Goal: Information Seeking & Learning: Find specific fact

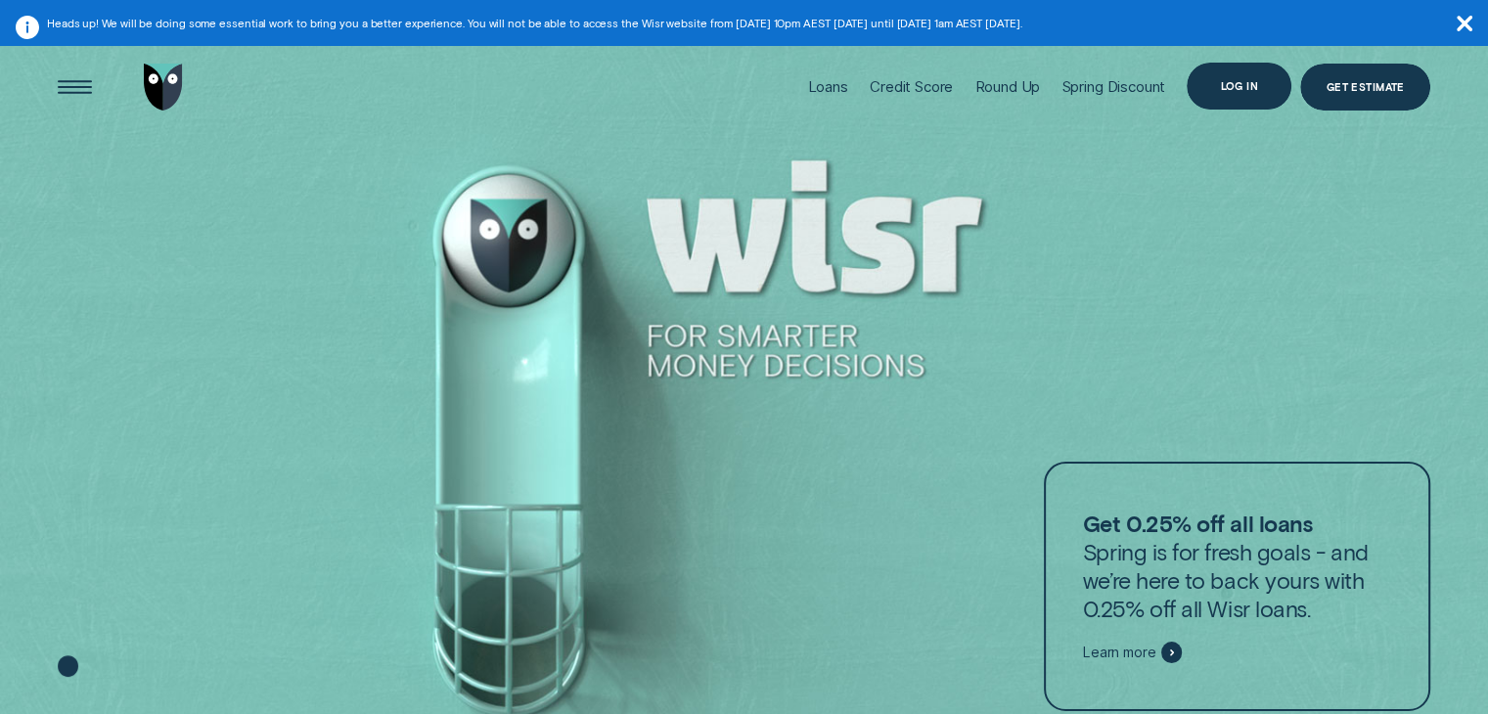
click at [1250, 97] on div "Log in" at bounding box center [1239, 86] width 105 height 47
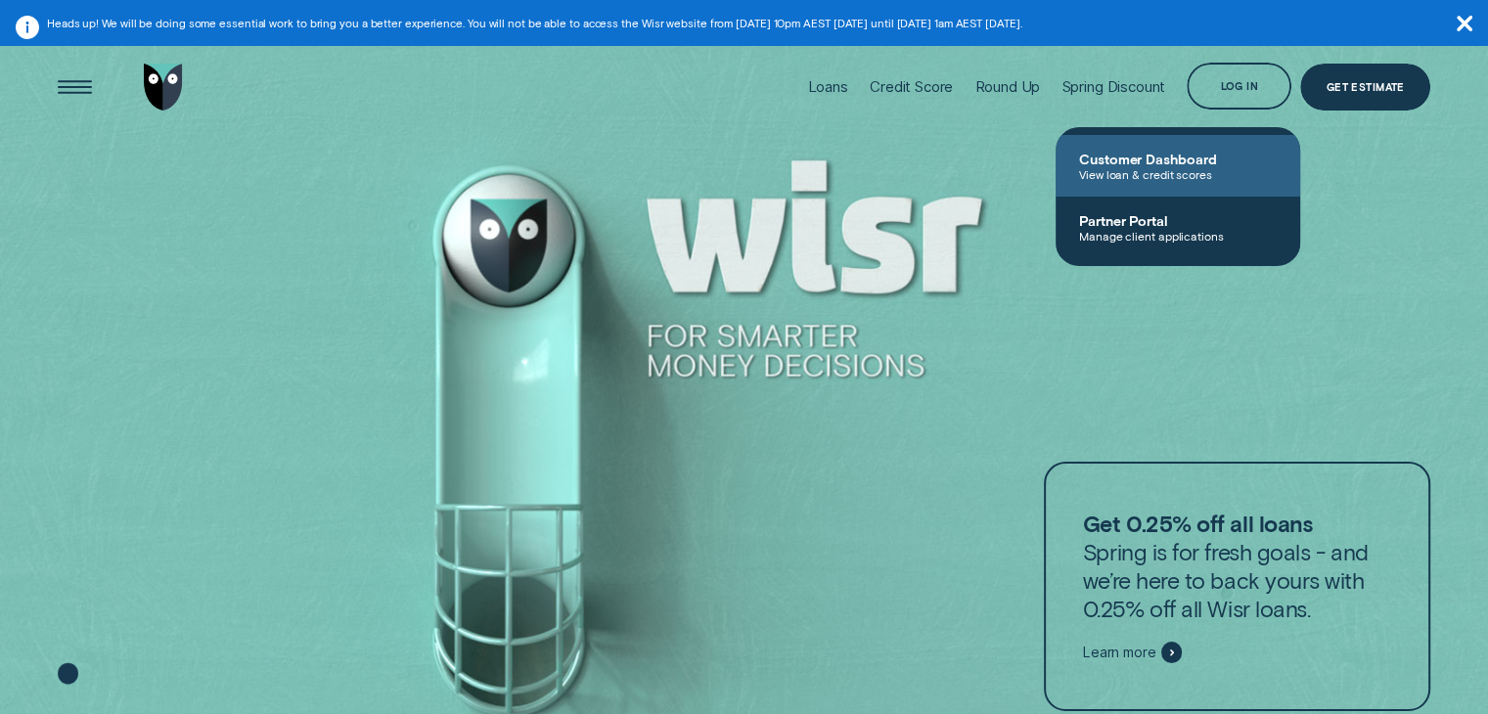
click at [1211, 177] on span "View loan & credit scores" at bounding box center [1178, 174] width 198 height 14
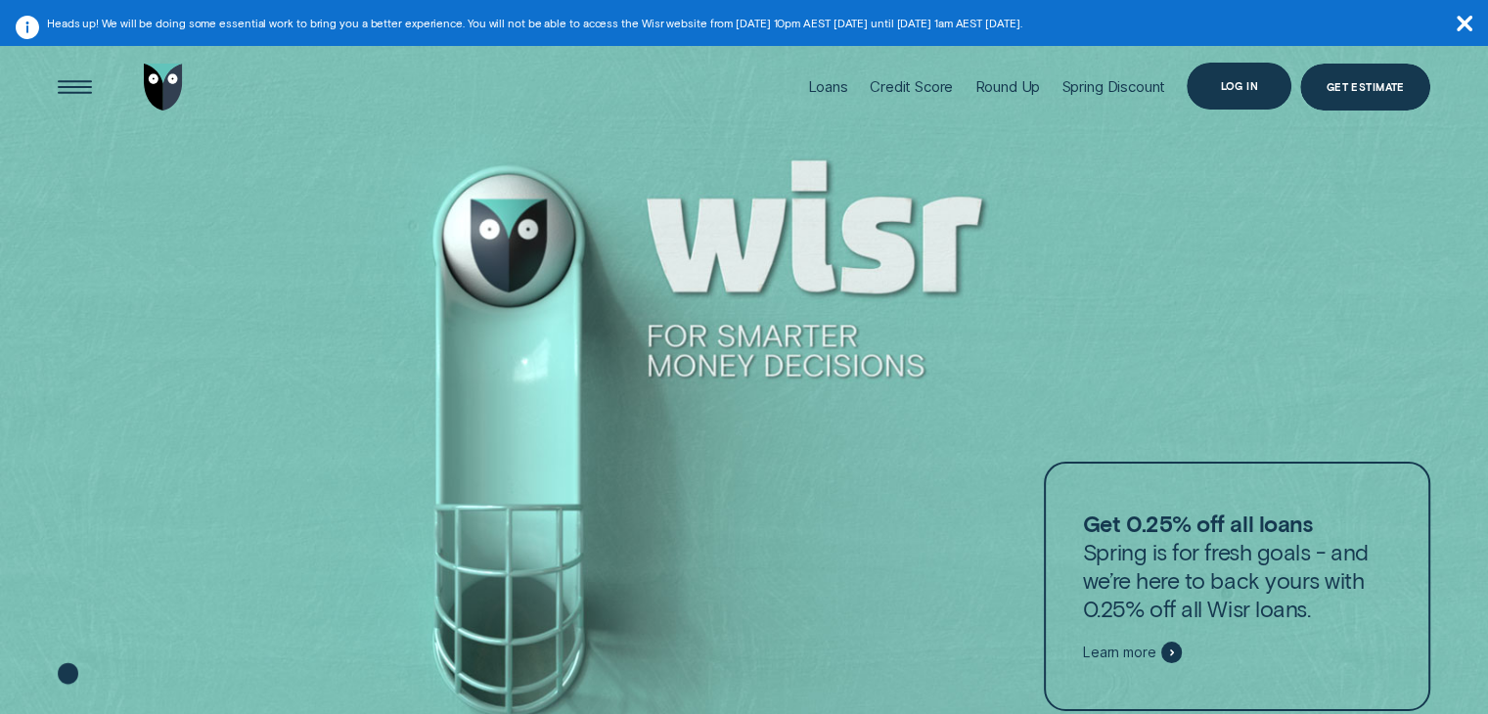
click at [1229, 81] on div "Log in" at bounding box center [1239, 85] width 38 height 9
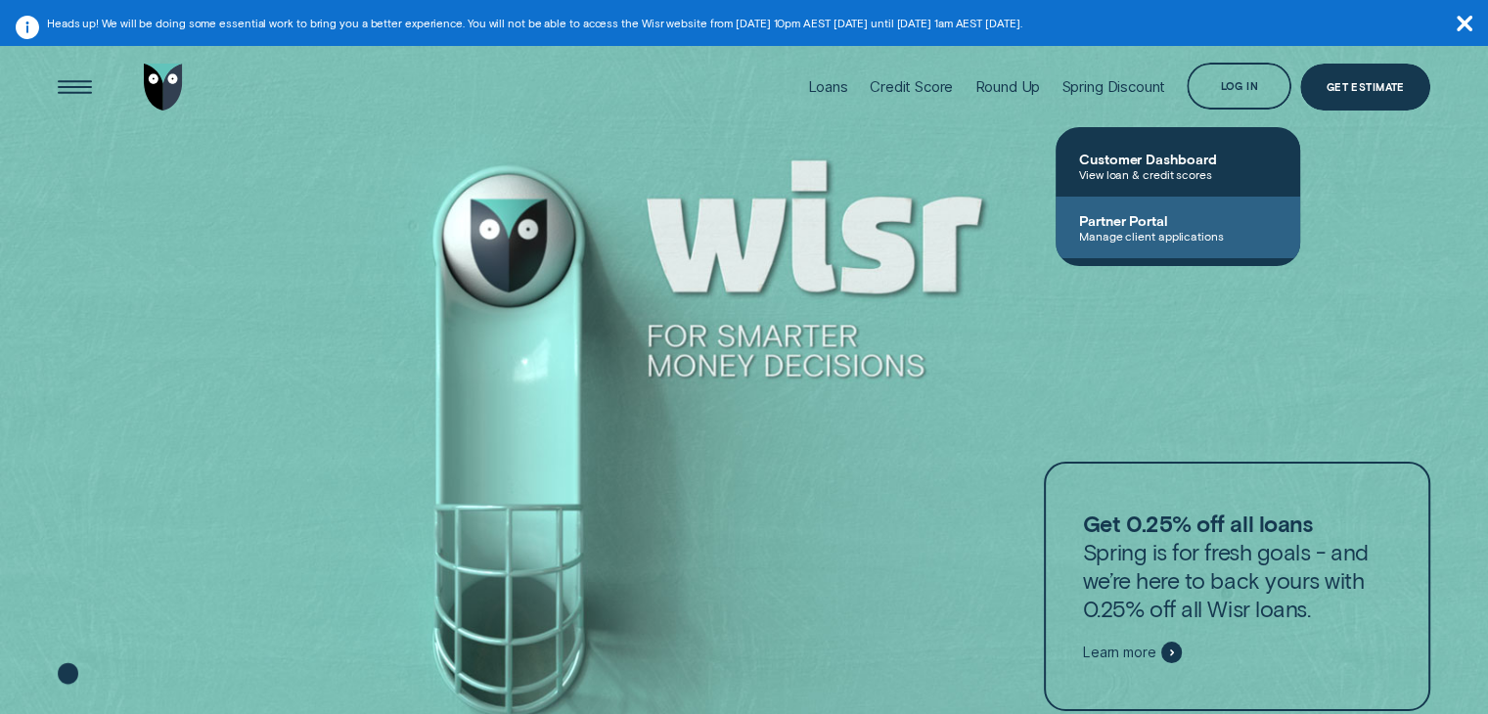
click at [1143, 225] on span "Partner Portal" at bounding box center [1178, 220] width 198 height 17
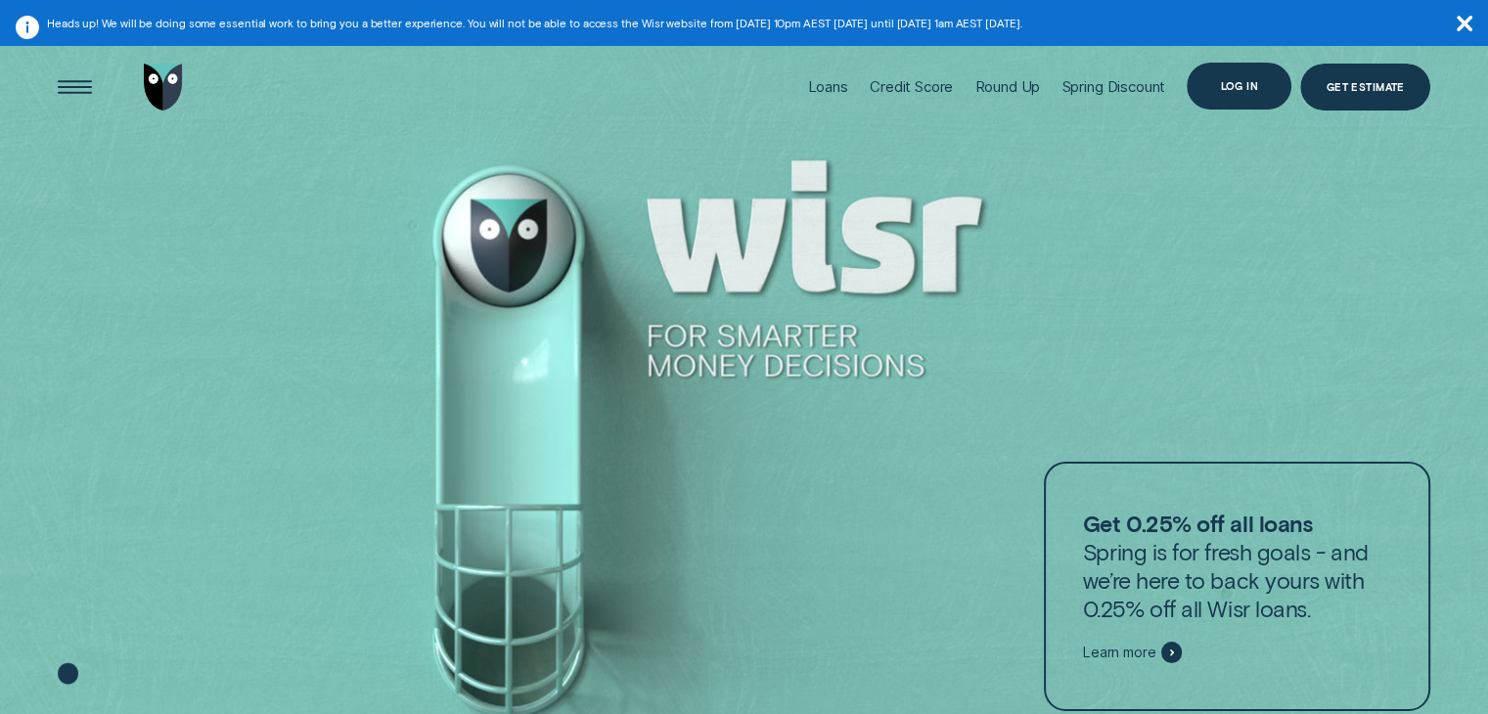
click at [1210, 79] on div "Log in" at bounding box center [1239, 86] width 105 height 47
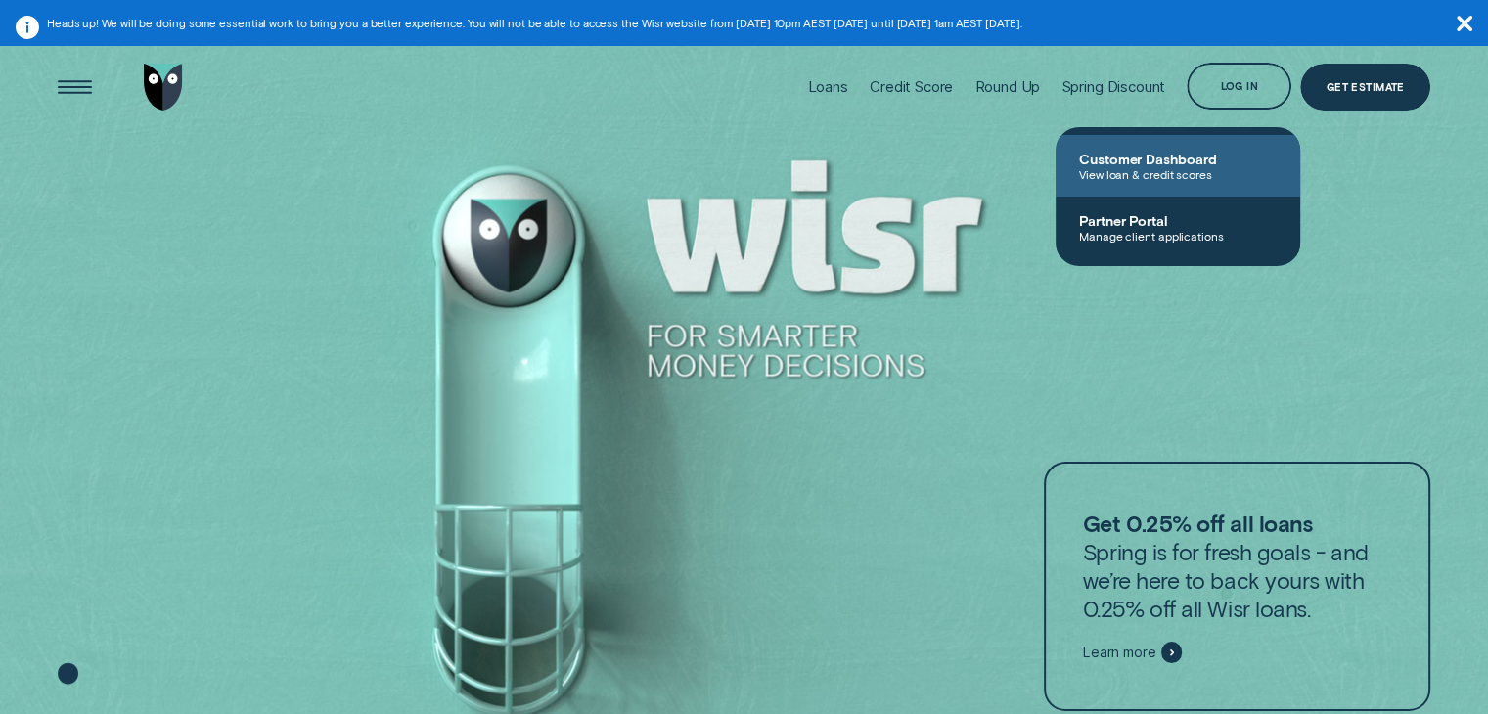
click at [1153, 157] on span "Customer Dashboard" at bounding box center [1178, 159] width 198 height 17
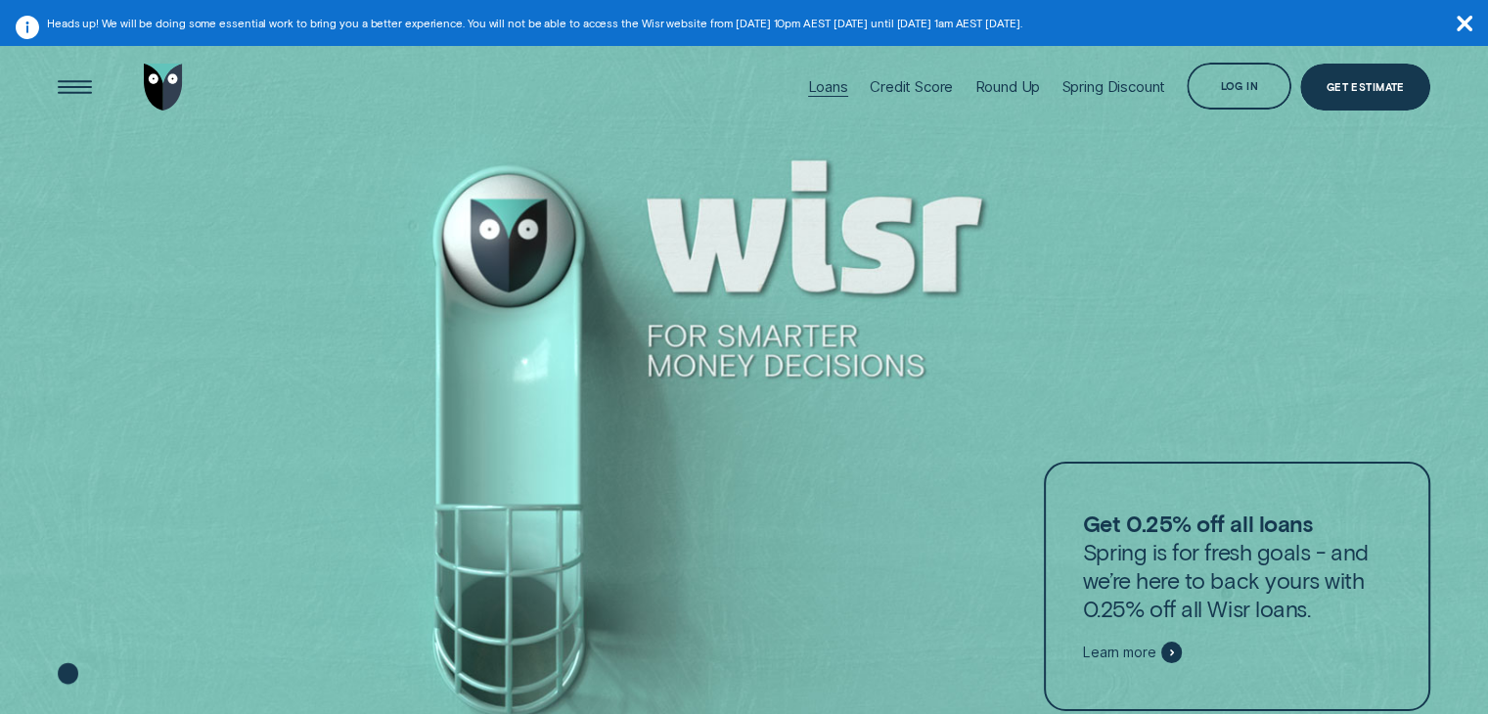
click at [813, 92] on div "Loans" at bounding box center [828, 86] width 40 height 19
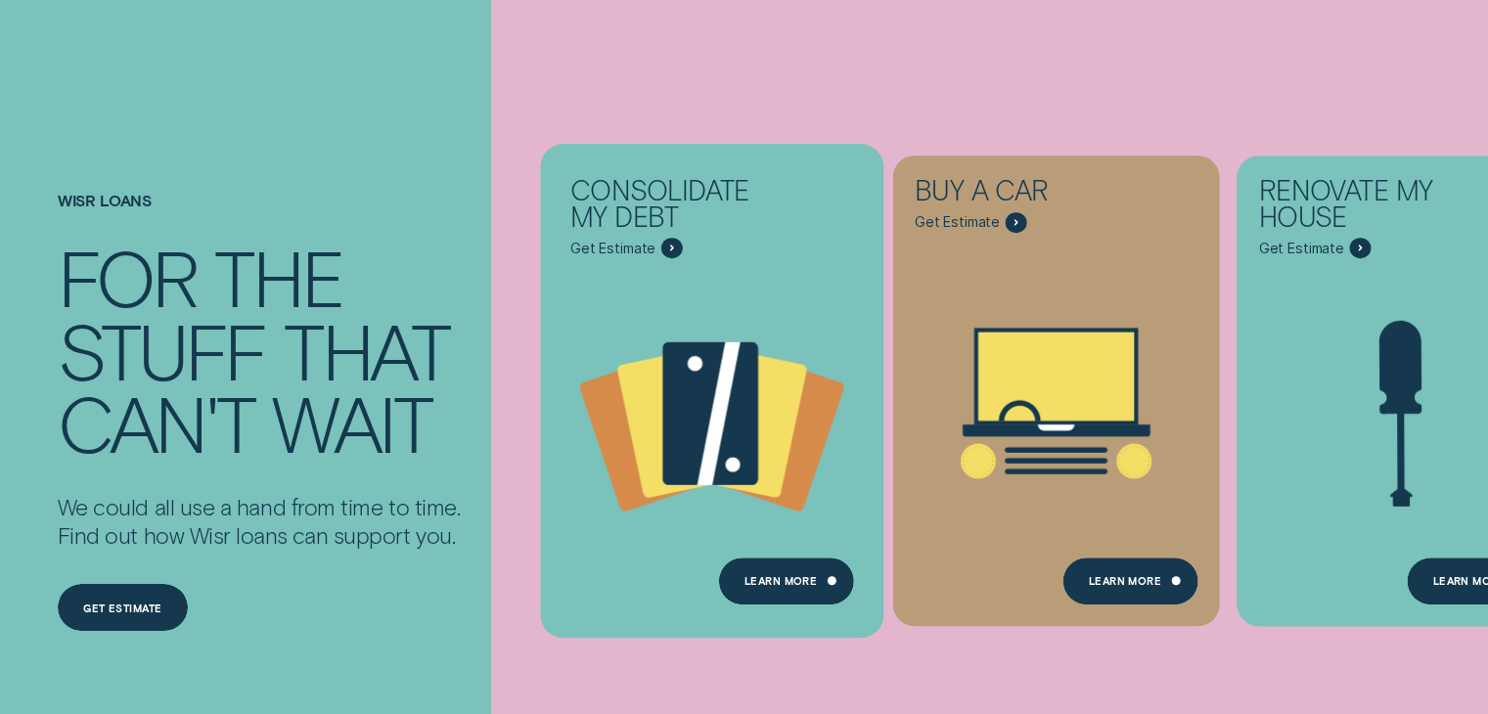
scroll to position [196, 0]
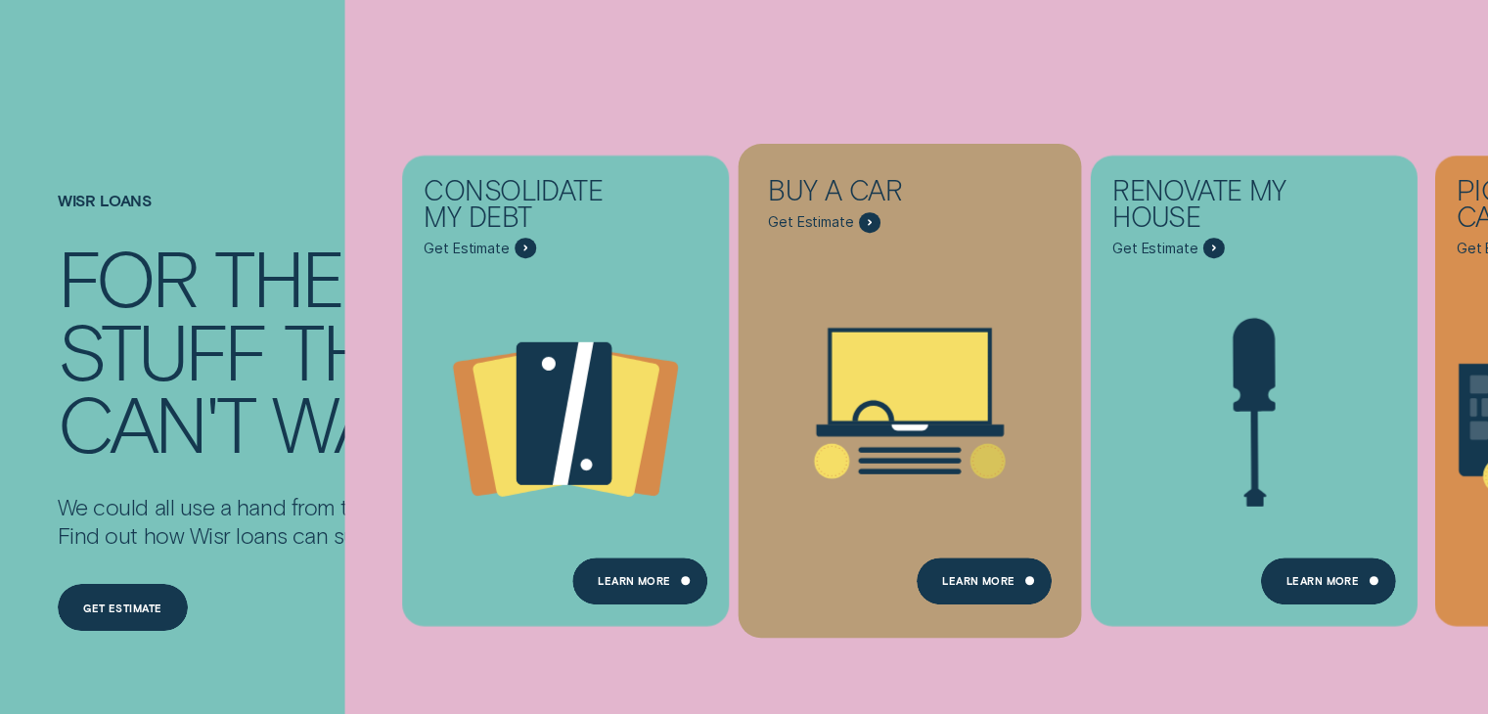
click at [844, 424] on icon "Buy a car - Learn more" at bounding box center [910, 377] width 164 height 97
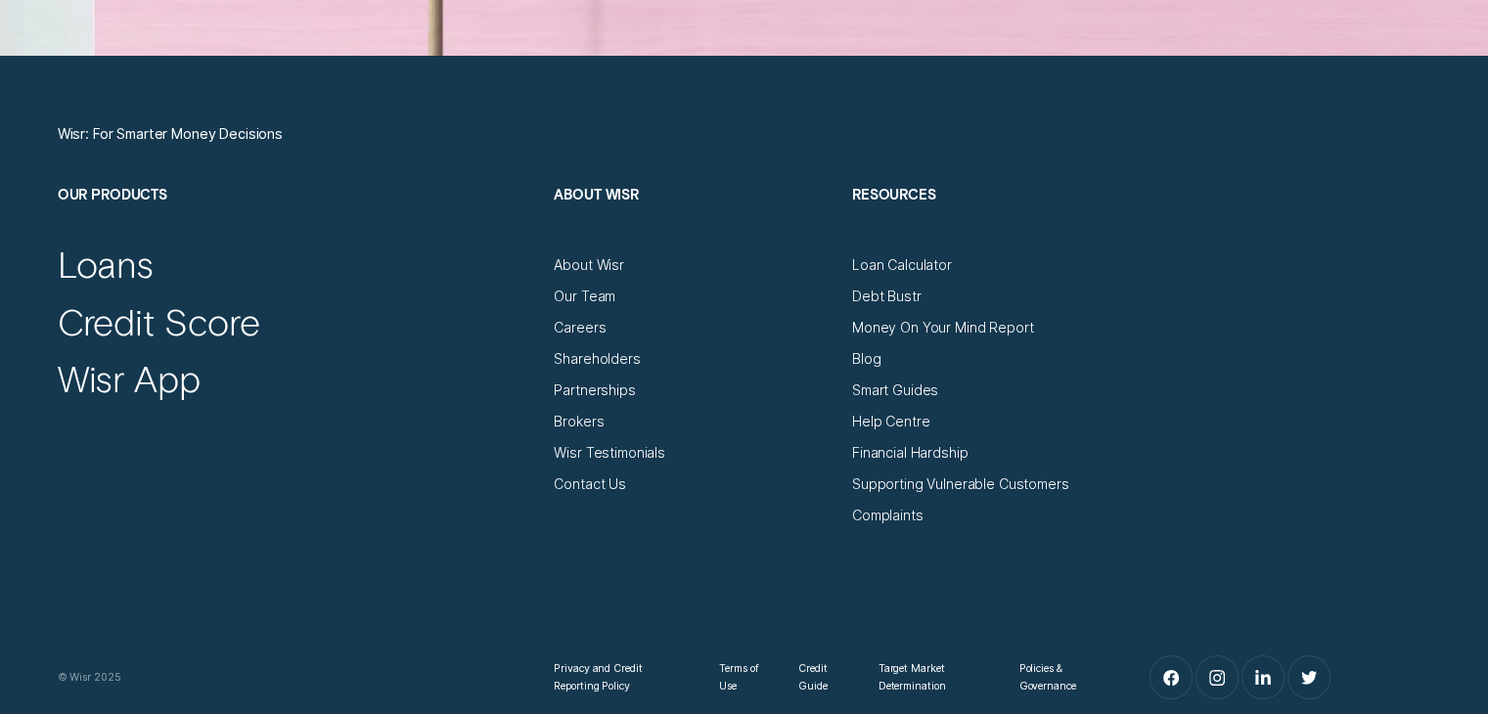
scroll to position [6751, 0]
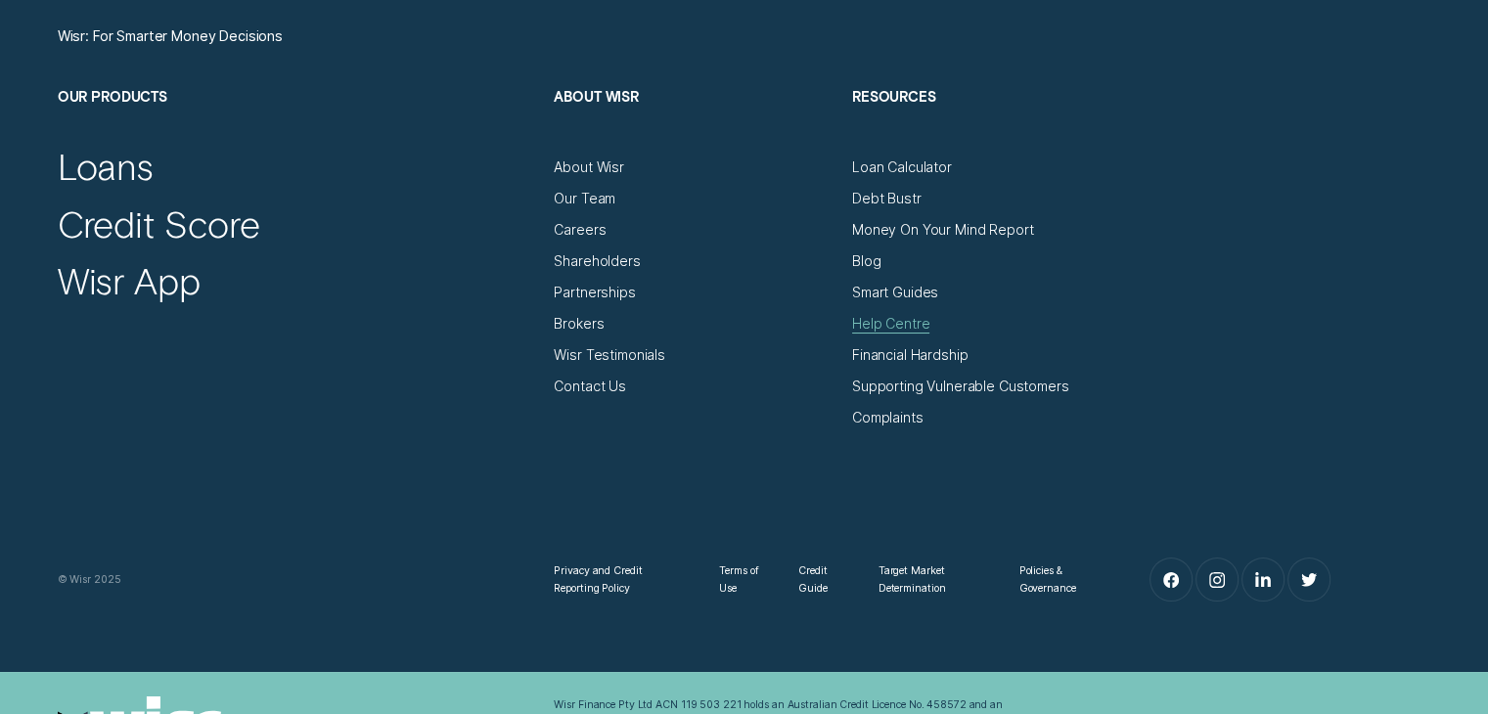
click at [911, 326] on div "Help Centre" at bounding box center [890, 324] width 77 height 18
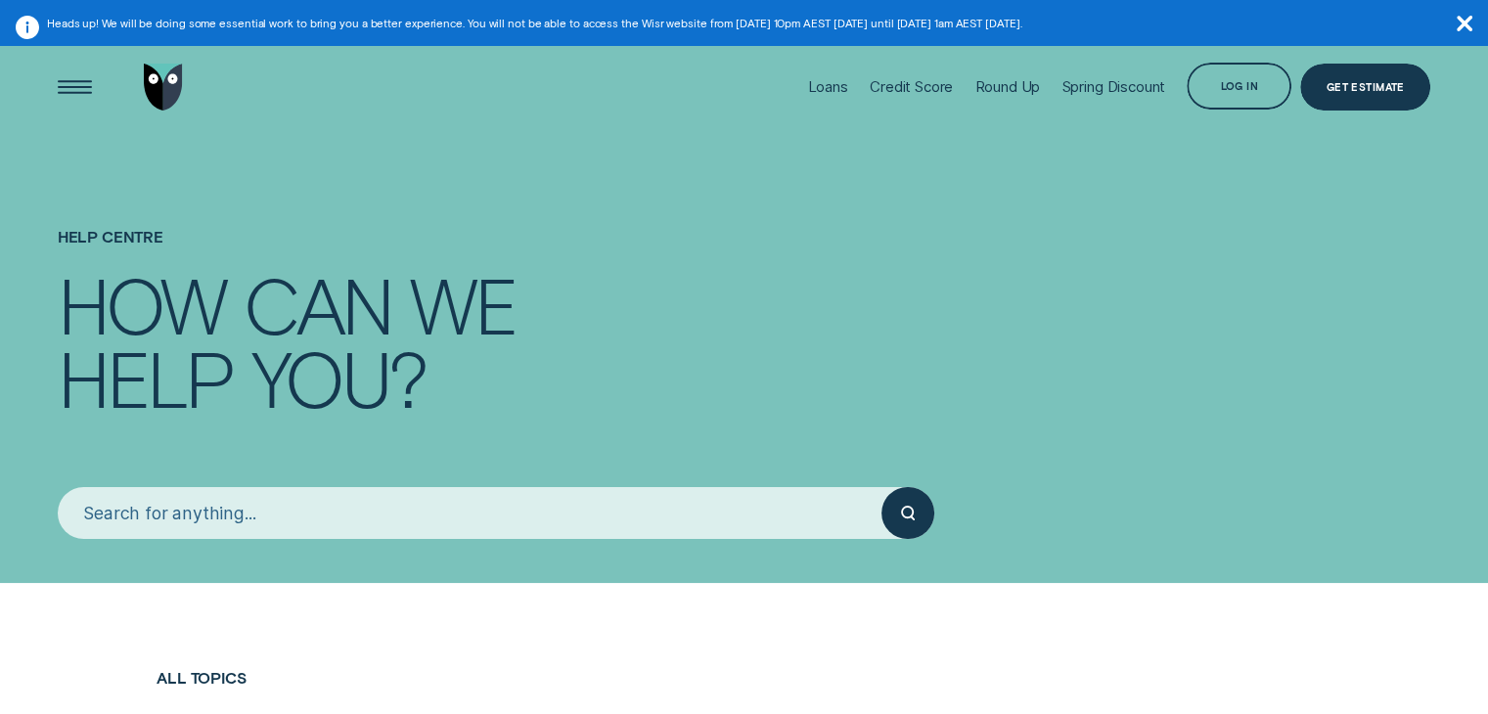
scroll to position [98, 0]
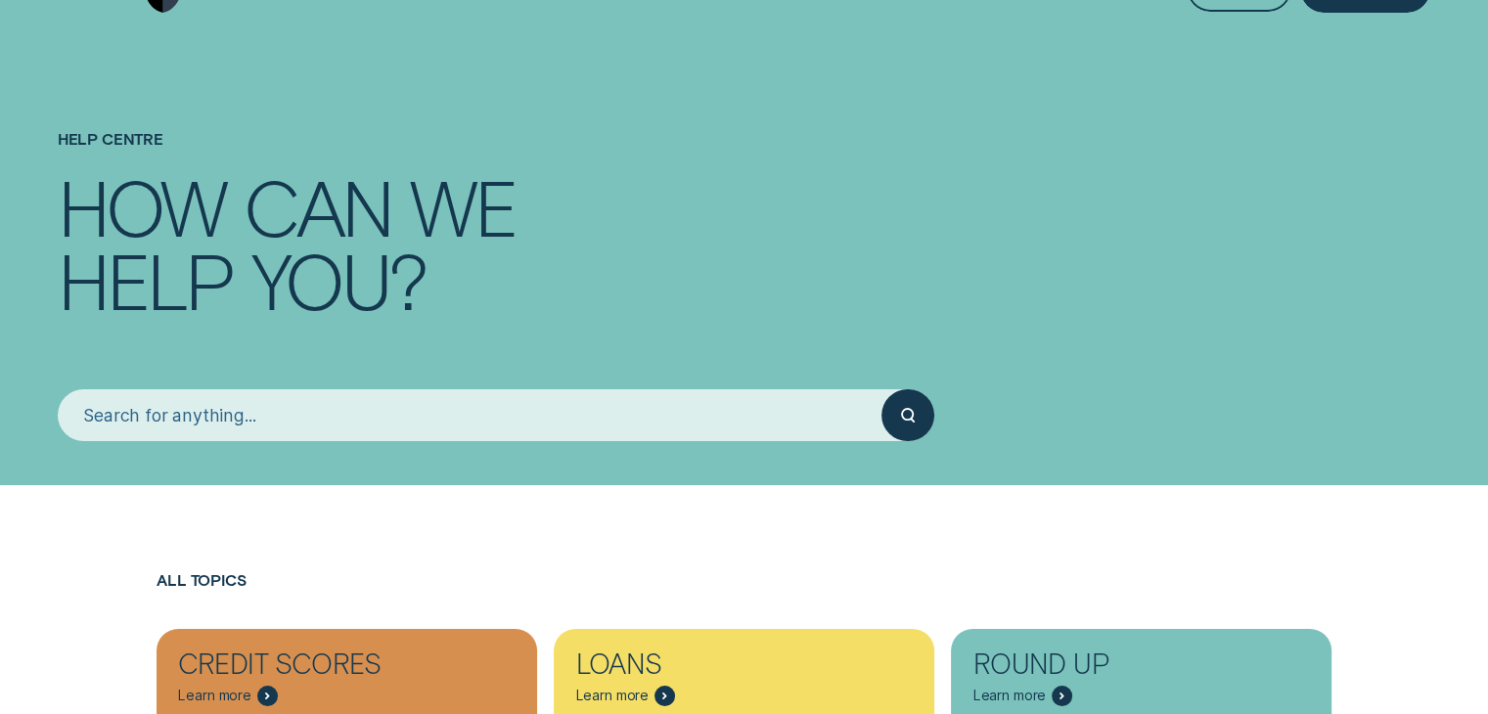
click at [415, 400] on input "search" at bounding box center [470, 415] width 825 height 52
click at [289, 410] on input "search" at bounding box center [470, 415] width 825 height 52
paste input "942262"
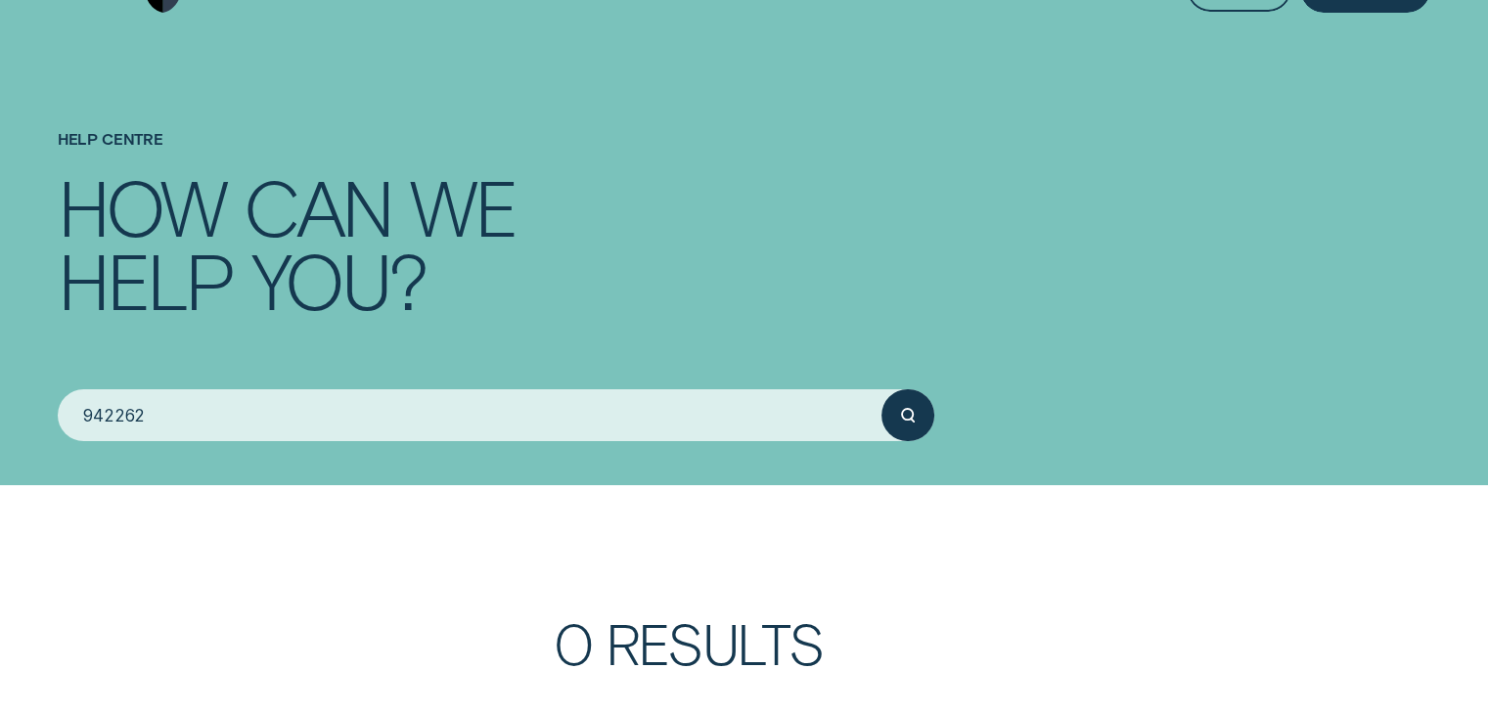
type input "942262"
click at [920, 414] on div "submit" at bounding box center [907, 415] width 52 height 52
click at [906, 412] on icon "submit" at bounding box center [908, 415] width 14 height 15
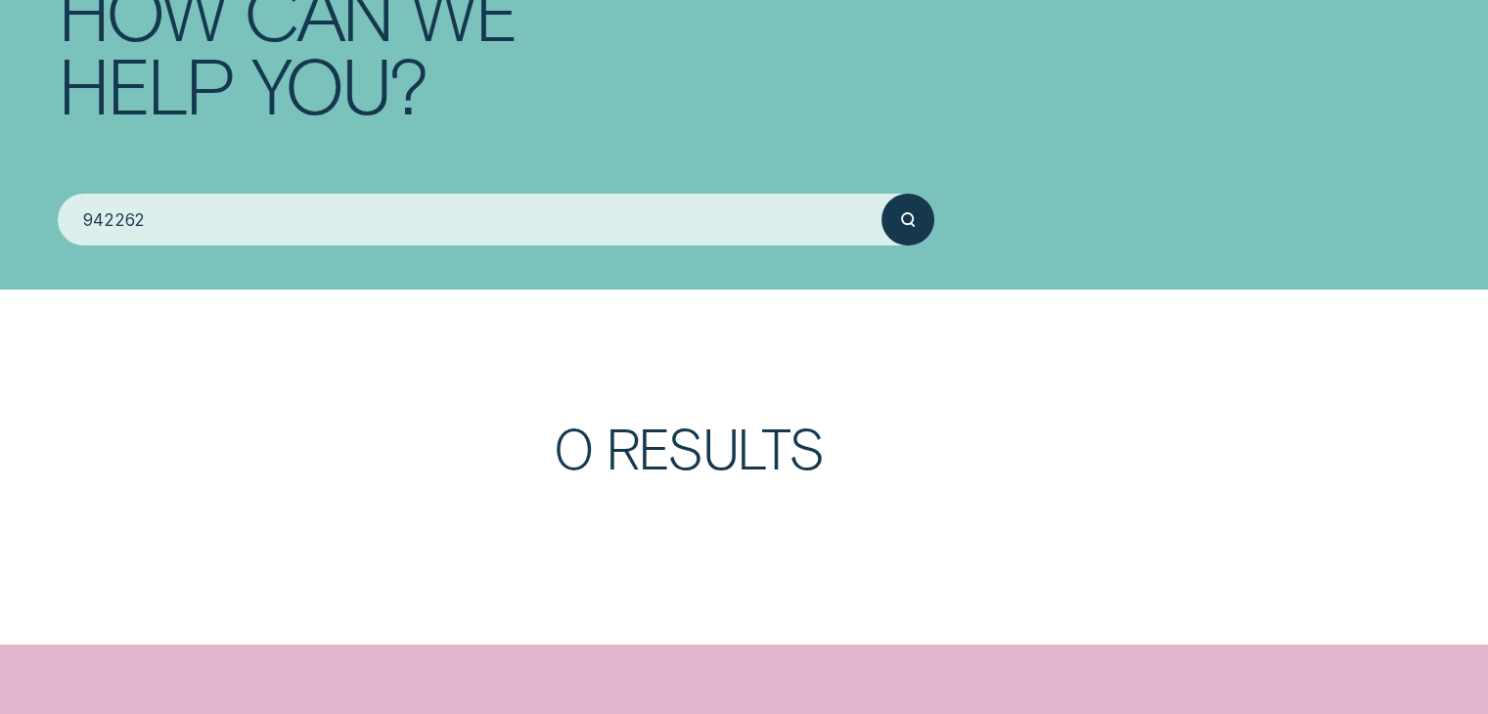
scroll to position [0, 0]
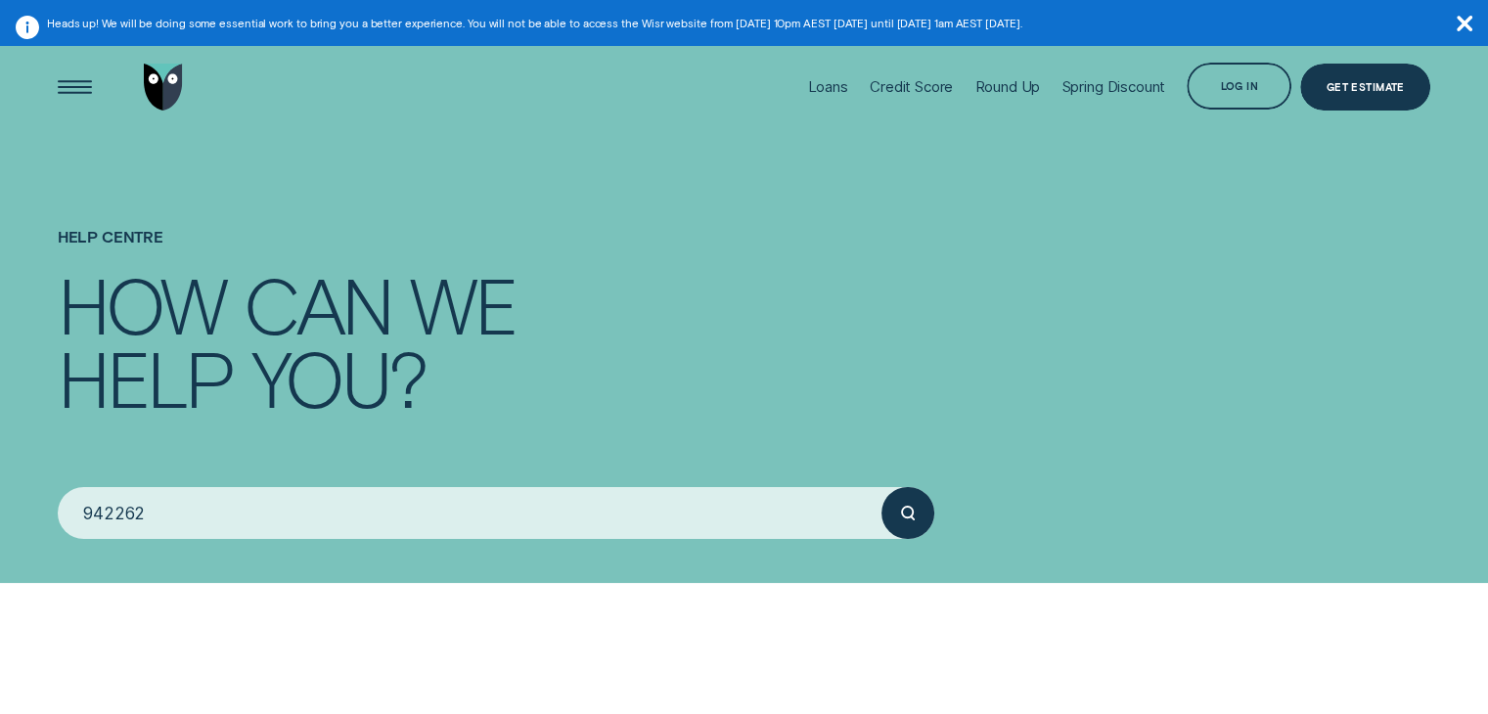
drag, startPoint x: 136, startPoint y: 509, endPoint x: 99, endPoint y: 521, distance: 39.3
click at [91, 522] on input "942262" at bounding box center [470, 513] width 825 height 52
drag, startPoint x: 151, startPoint y: 506, endPoint x: 64, endPoint y: 522, distance: 88.6
click at [64, 522] on input "942262" at bounding box center [470, 513] width 825 height 52
